Goal: Task Accomplishment & Management: Use online tool/utility

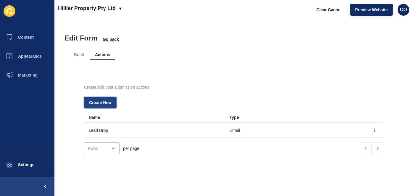
click at [106, 102] on span "Create New" at bounding box center [100, 103] width 22 height 6
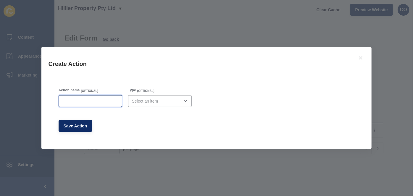
click at [93, 102] on input "Action name" at bounding box center [90, 101] width 56 height 6
type input "V"
type input "[PERSON_NAME]"
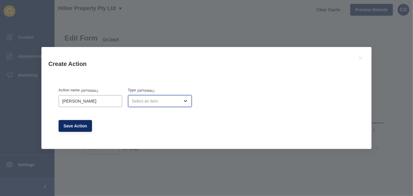
click at [153, 104] on div "open menu" at bounding box center [160, 101] width 64 height 12
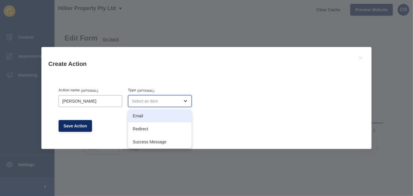
click at [153, 115] on span "Email" at bounding box center [160, 116] width 54 height 6
type input "Email"
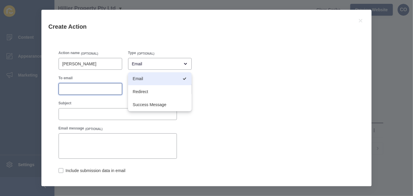
click at [82, 88] on input "To email" at bounding box center [90, 89] width 56 height 6
paste input "[PERSON_NAME][EMAIL_ADDRESS][DOMAIN_NAME]"
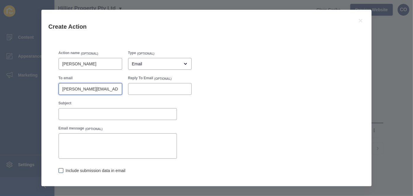
type input "[PERSON_NAME][EMAIL_ADDRESS][DOMAIN_NAME]"
click at [61, 171] on label at bounding box center [61, 170] width 5 height 5
click at [61, 171] on input "Include submission data in email" at bounding box center [61, 171] width 4 height 4
checkbox input "true"
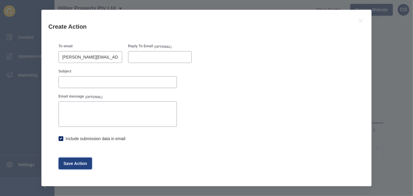
click at [75, 163] on span "Save Action" at bounding box center [76, 164] width 24 height 6
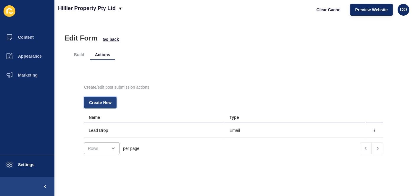
click at [106, 103] on span "Create New" at bounding box center [100, 103] width 22 height 6
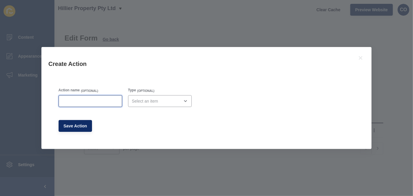
click at [102, 101] on input "Action name" at bounding box center [90, 101] width 56 height 6
type input "Radhika Email"
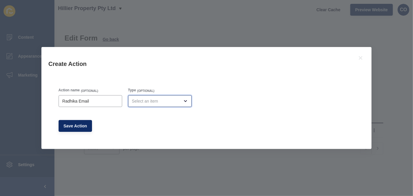
click at [166, 101] on div "open menu" at bounding box center [156, 101] width 48 height 6
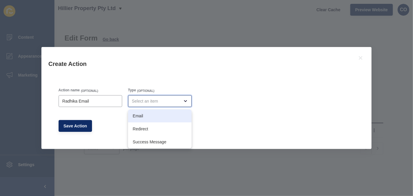
click at [156, 117] on span "Email" at bounding box center [160, 116] width 54 height 6
type input "Email"
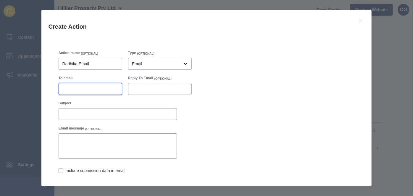
click at [80, 92] on input "To email" at bounding box center [90, 89] width 56 height 6
paste input "[EMAIL_ADDRESS][DOMAIN_NAME]"
type input "[EMAIL_ADDRESS][DOMAIN_NAME]"
click at [61, 171] on label at bounding box center [61, 170] width 5 height 5
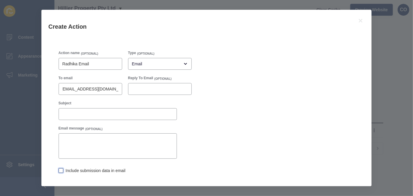
click at [61, 171] on input "Include submission data in email" at bounding box center [61, 171] width 4 height 4
checkbox input "true"
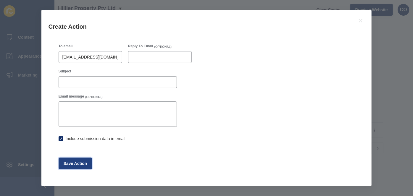
click at [75, 164] on span "Save Action" at bounding box center [76, 164] width 24 height 6
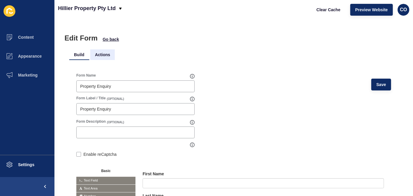
click at [105, 56] on li "Actions" at bounding box center [102, 54] width 25 height 11
